Goal: Information Seeking & Learning: Learn about a topic

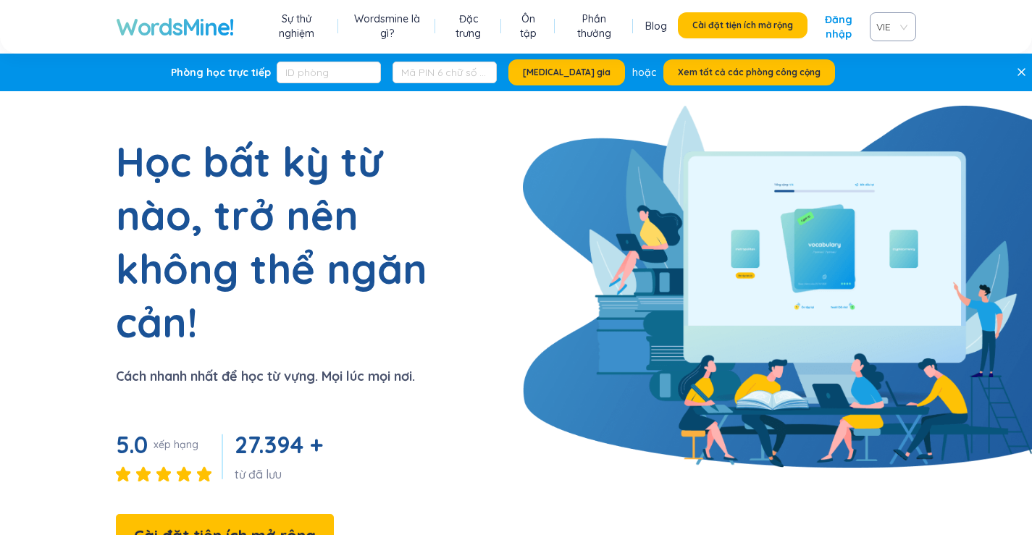
click at [520, 37] on link "Ôn tập" at bounding box center [528, 26] width 29 height 29
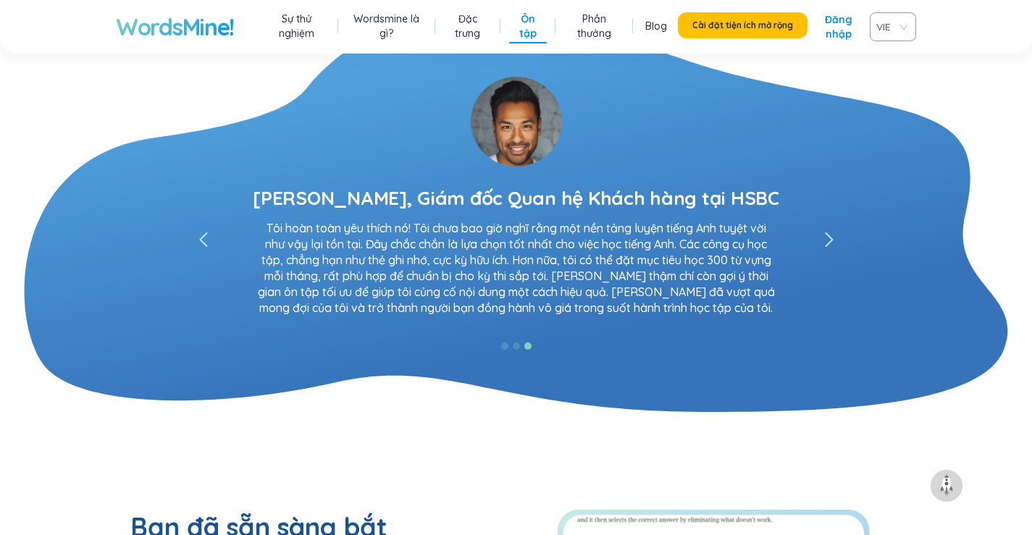
scroll to position [3101, 0]
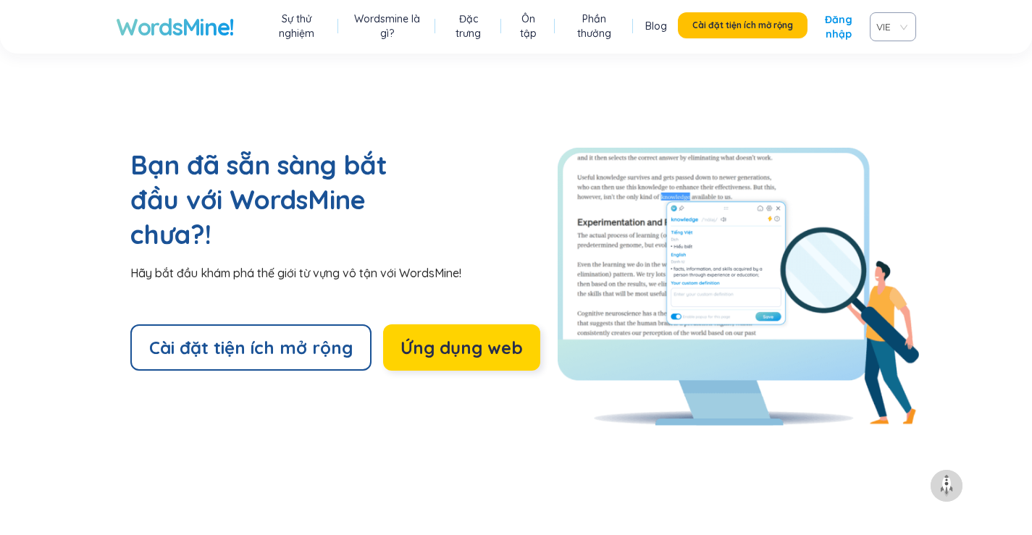
click at [464, 337] on font "Ứng dụng web" at bounding box center [462, 348] width 122 height 22
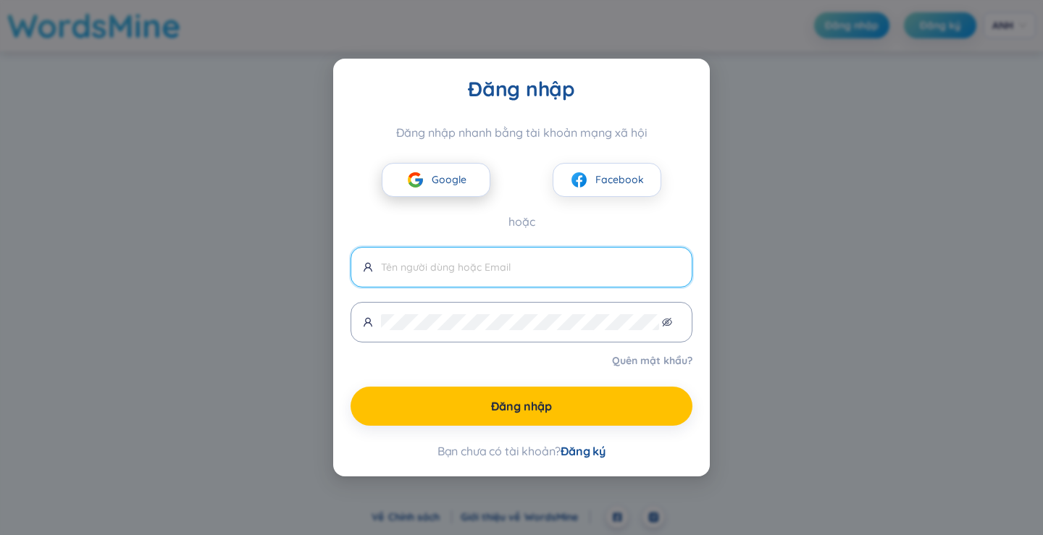
click at [453, 173] on font "Google" at bounding box center [449, 179] width 35 height 13
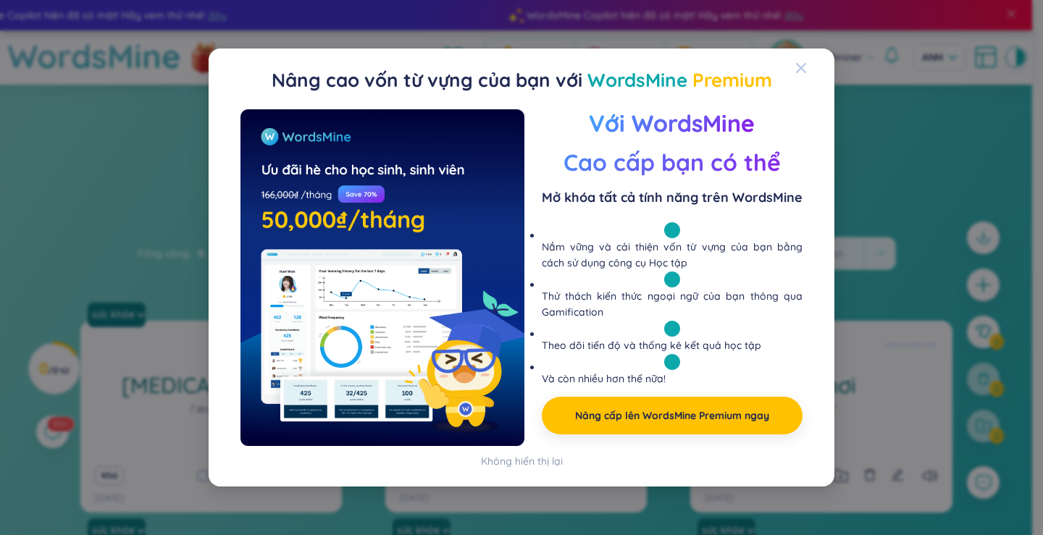
click at [802, 55] on div "Đóng" at bounding box center [801, 68] width 12 height 39
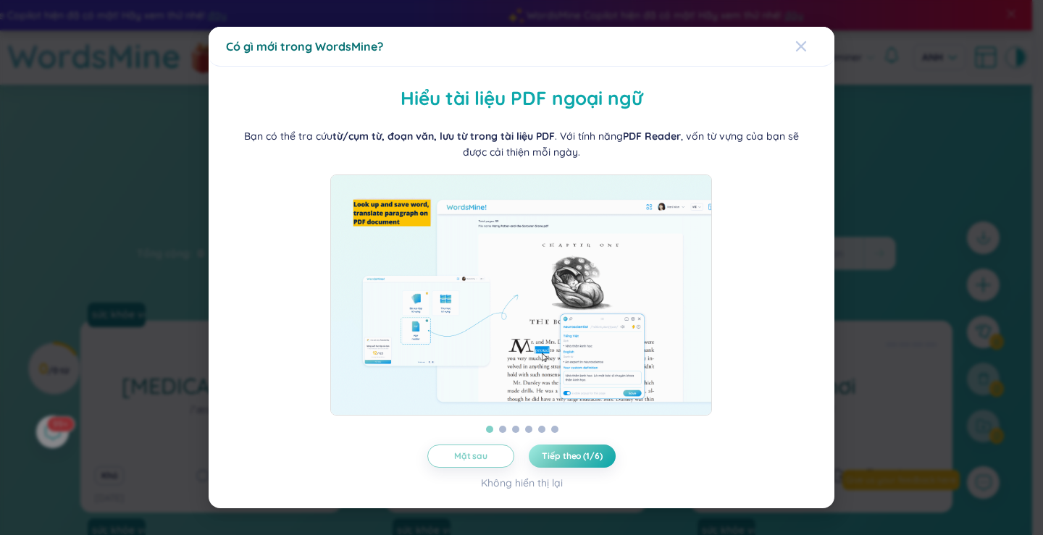
click at [797, 51] on div "Đóng" at bounding box center [801, 46] width 12 height 39
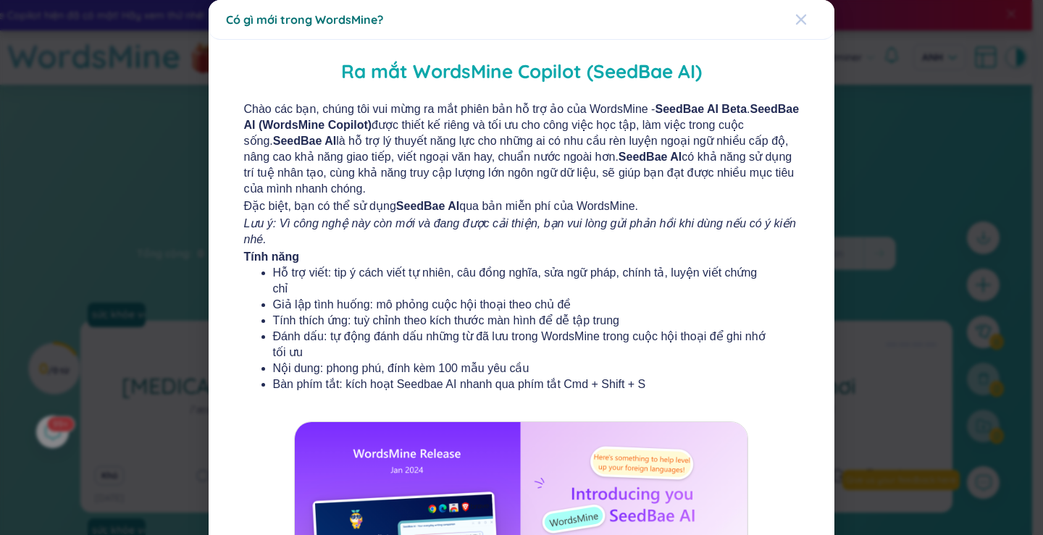
click at [796, 18] on icon "Đóng" at bounding box center [801, 19] width 10 height 10
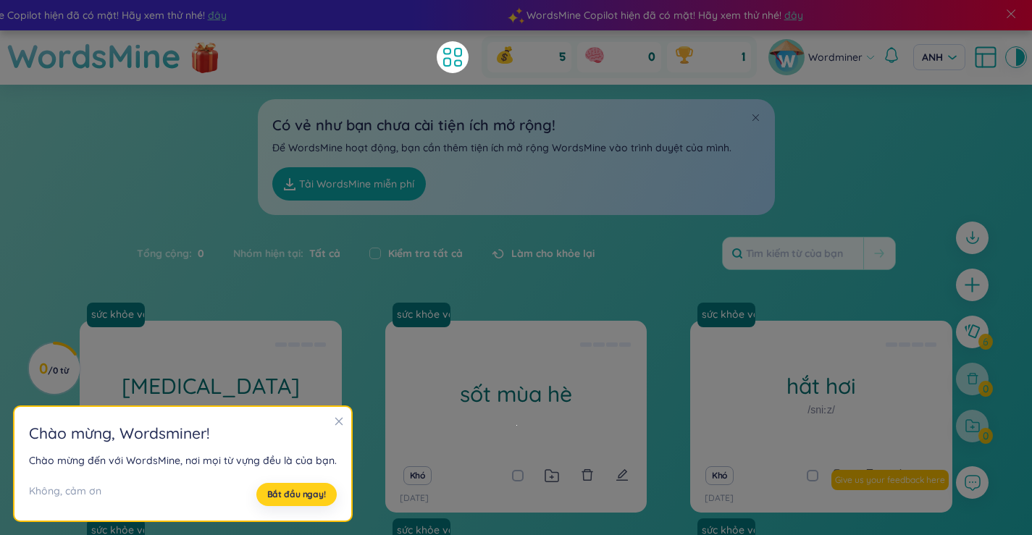
click at [286, 488] on button "Bắt đầu ngay!" at bounding box center [296, 494] width 80 height 23
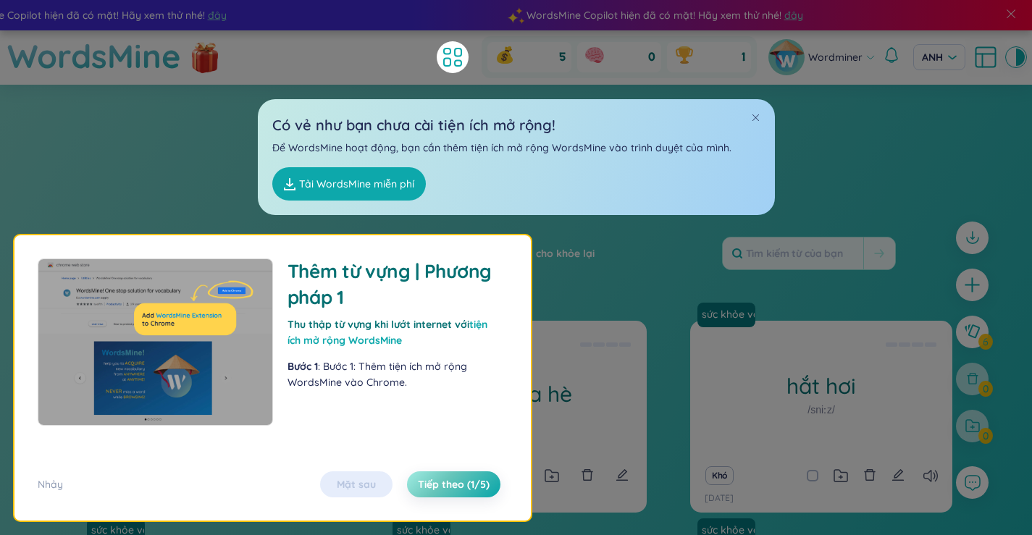
click at [654, 425] on div "sức khỏe và bệnh tật aspirin /ˈæsprɪn/ Ví dụ: Aspirin có thể giúp hạ sốt. (chưa…" at bounding box center [516, 534] width 873 height 426
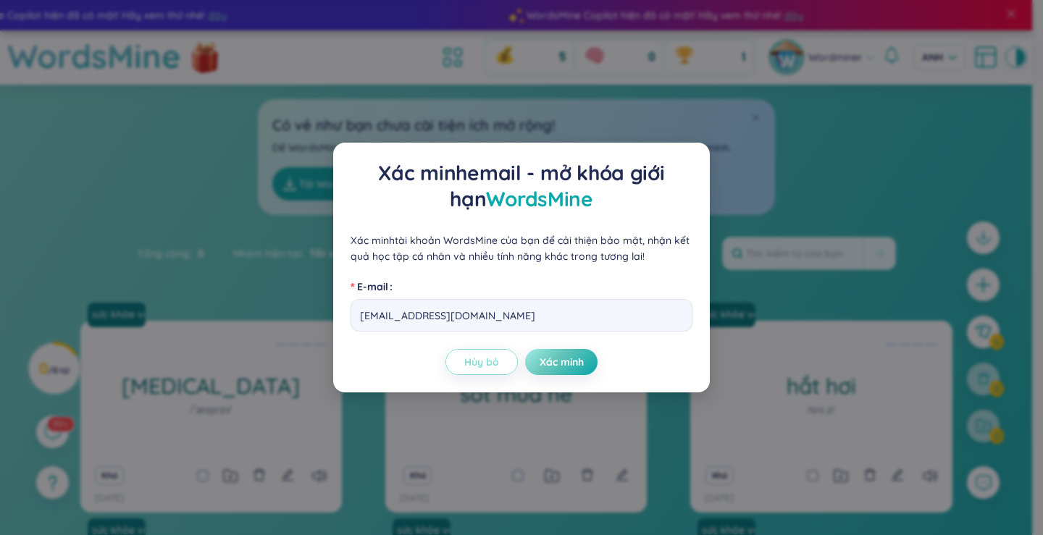
click at [493, 367] on font "Hủy bỏ" at bounding box center [481, 362] width 35 height 13
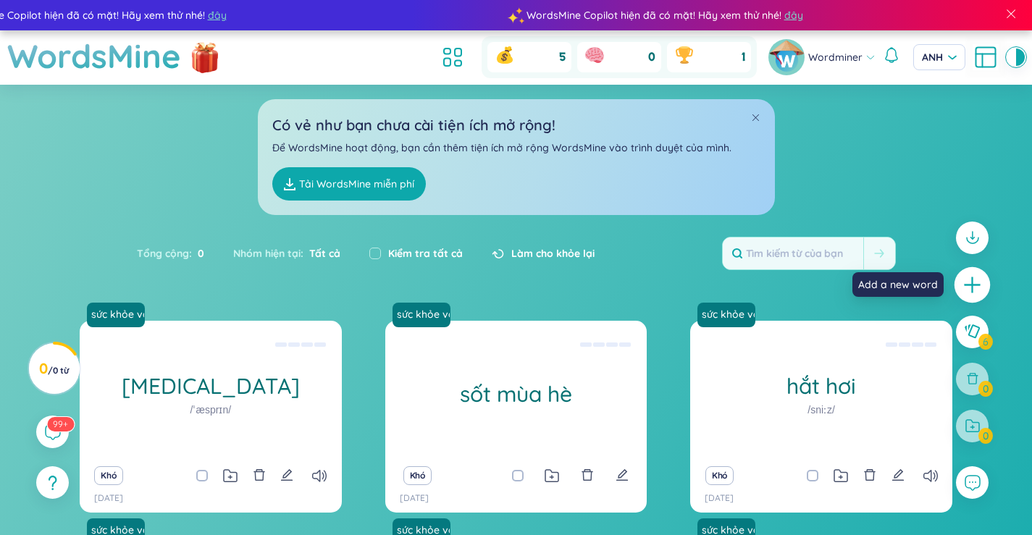
click at [977, 286] on icon "cộng thêm" at bounding box center [973, 285] width 20 height 20
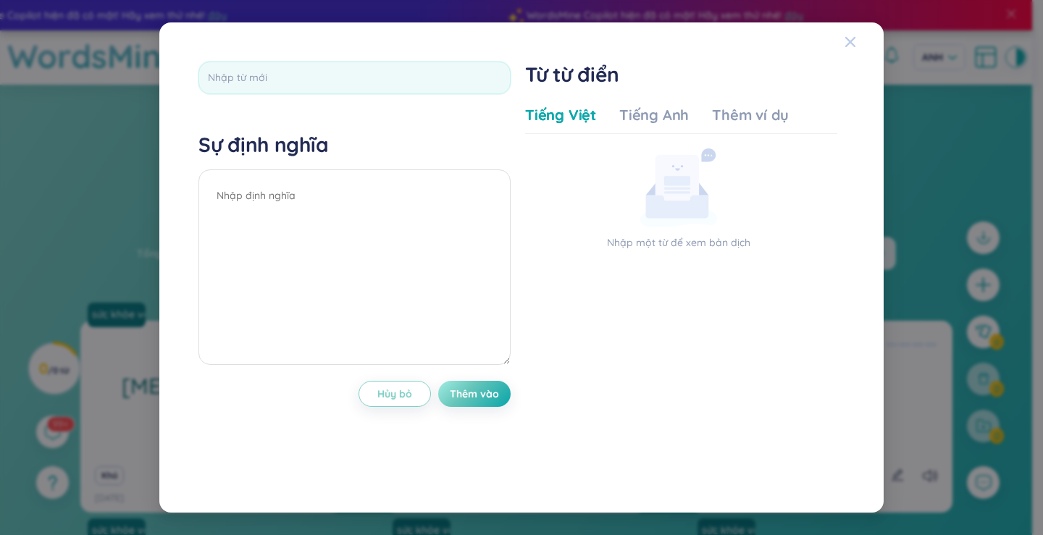
click at [854, 36] on icon "Đóng" at bounding box center [851, 42] width 12 height 12
